Goal: Task Accomplishment & Management: Use online tool/utility

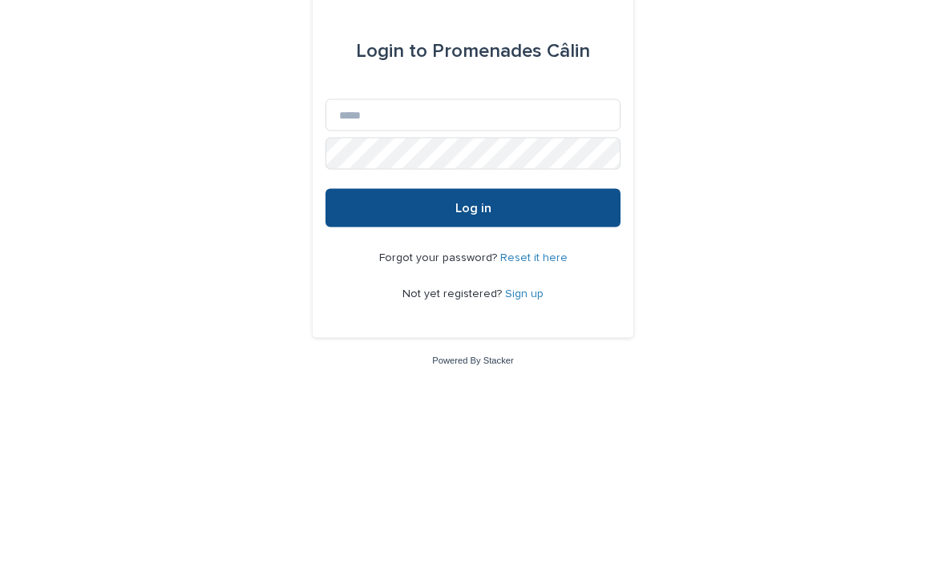
scroll to position [149, 0]
type input "**********"
click at [473, 337] on button "Log in" at bounding box center [472, 356] width 295 height 38
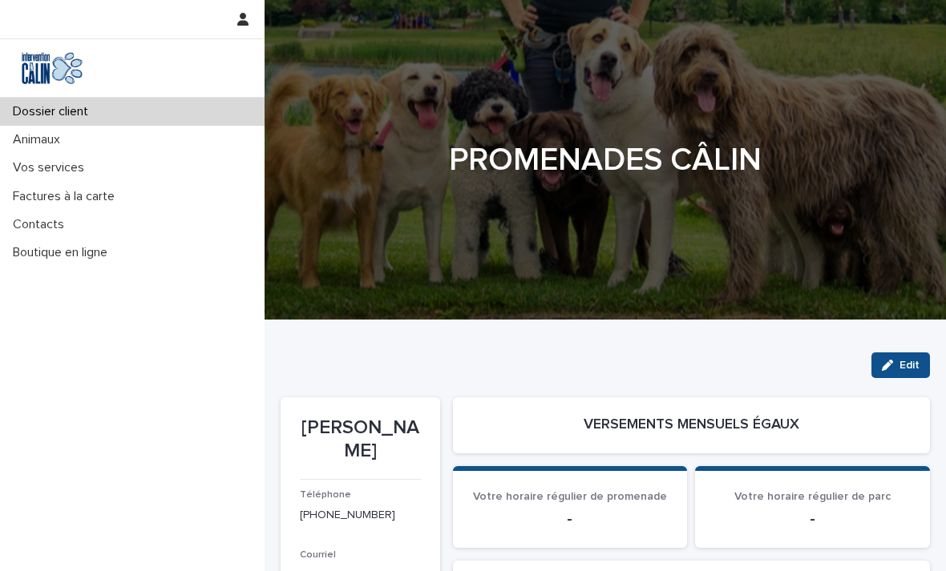
click at [104, 185] on div "Factures à la carte" at bounding box center [132, 197] width 264 height 28
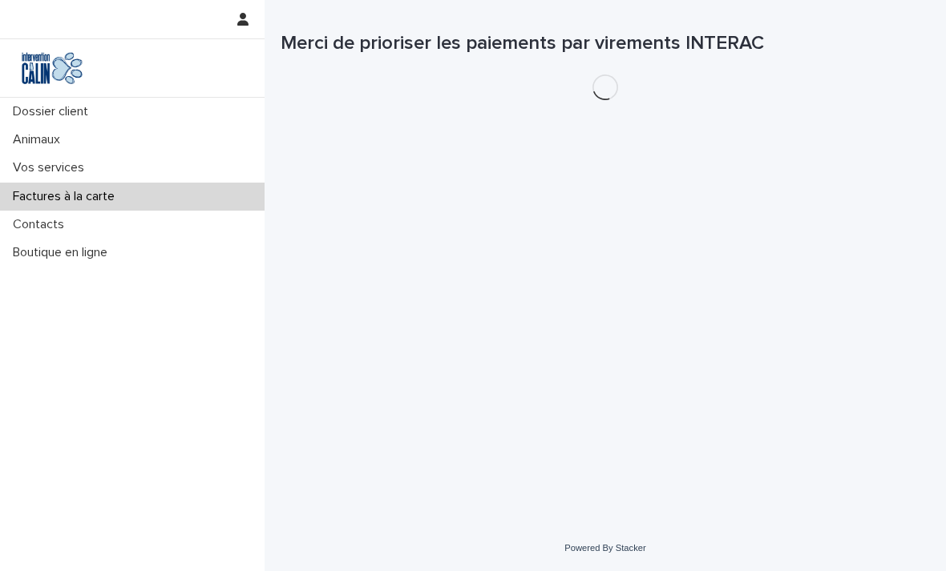
click at [102, 177] on div "Vos services" at bounding box center [132, 168] width 264 height 28
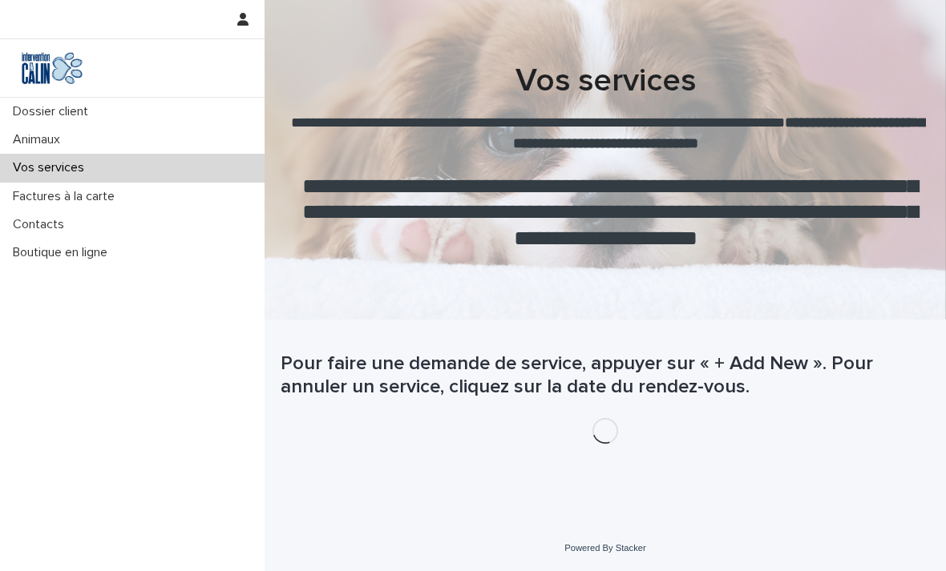
click at [79, 164] on p "Vos services" at bounding box center [51, 167] width 91 height 15
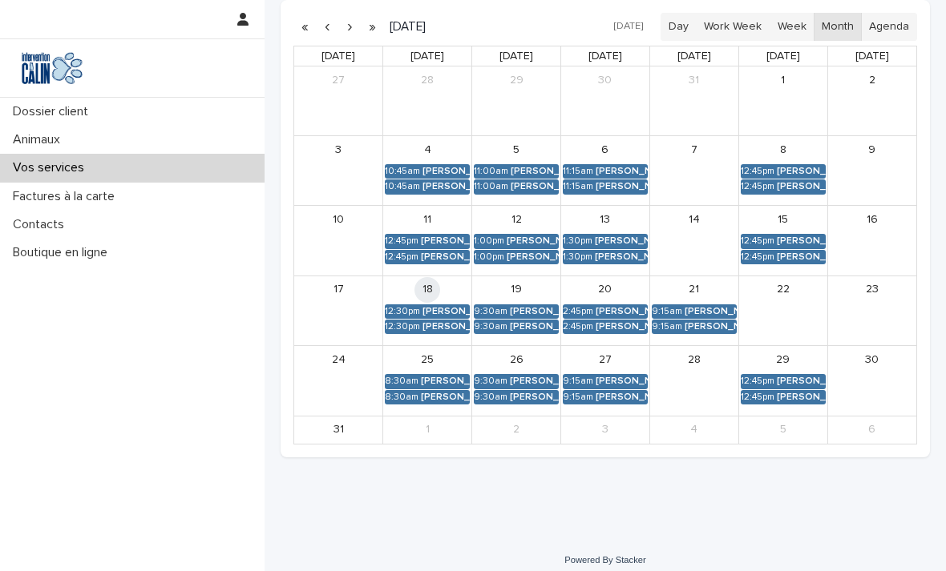
scroll to position [440, 0]
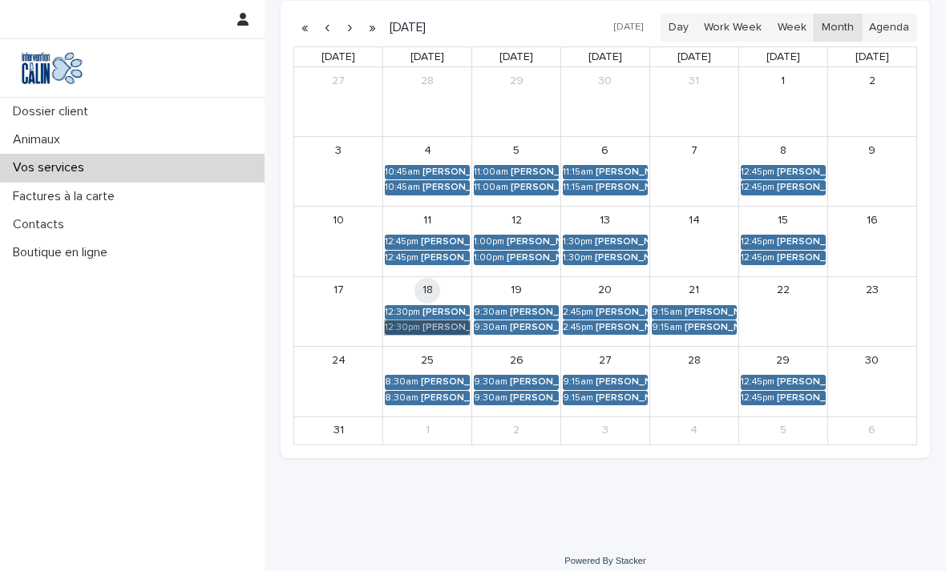
click at [446, 321] on link "12:30pm [PERSON_NAME]" at bounding box center [427, 328] width 85 height 14
